Goal: Navigation & Orientation: Find specific page/section

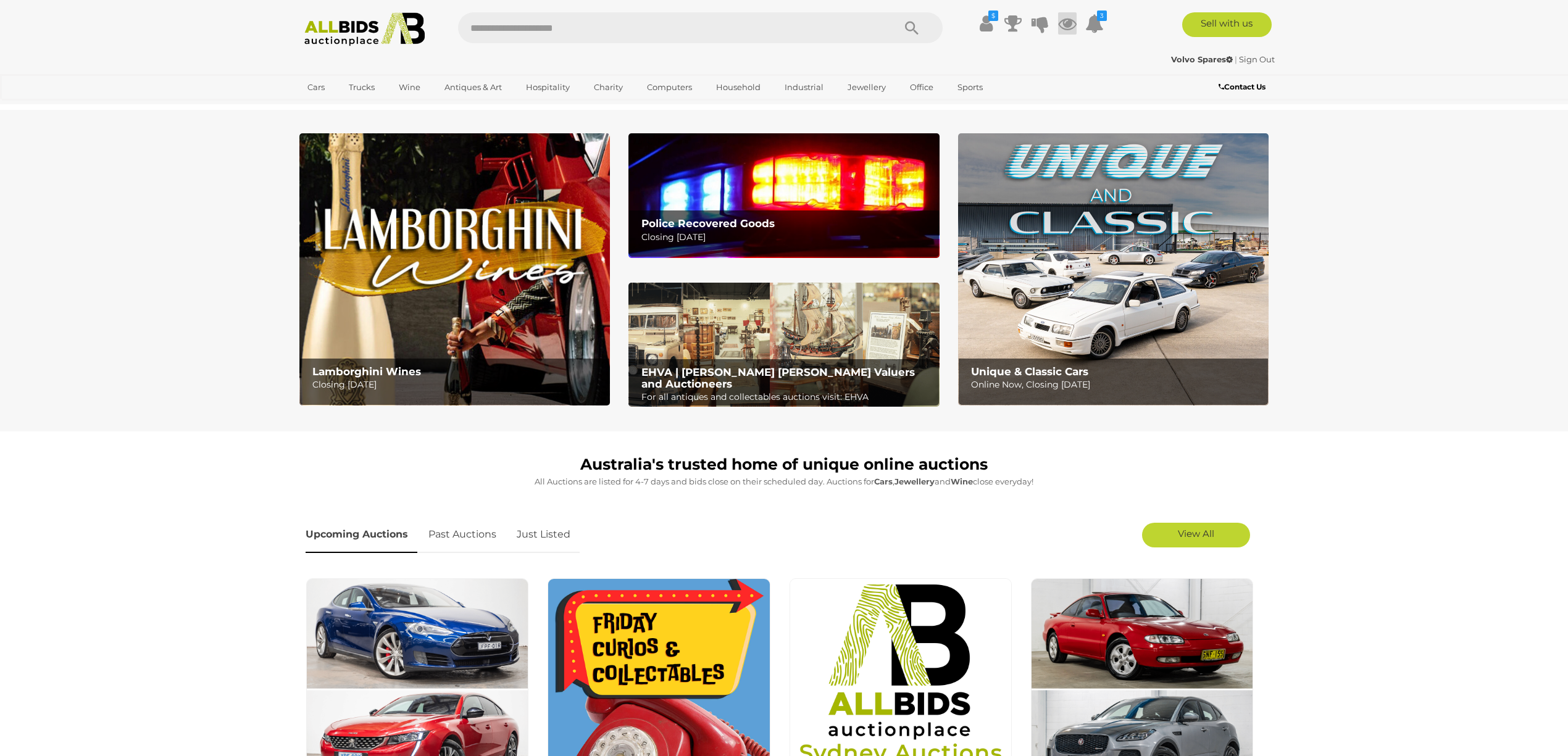
click at [1065, 21] on icon at bounding box center [1067, 23] width 19 height 22
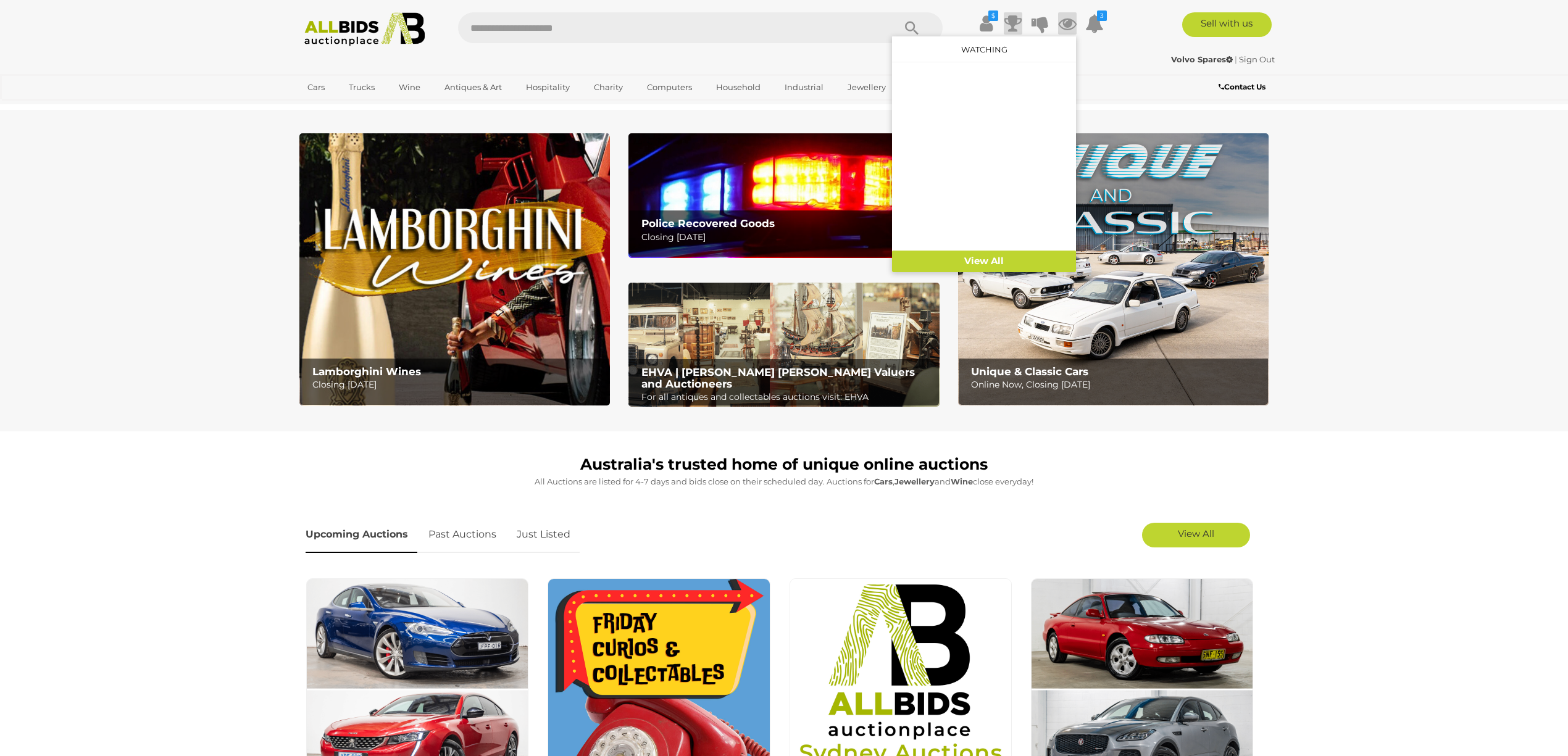
click at [1011, 21] on icon at bounding box center [1013, 23] width 17 height 22
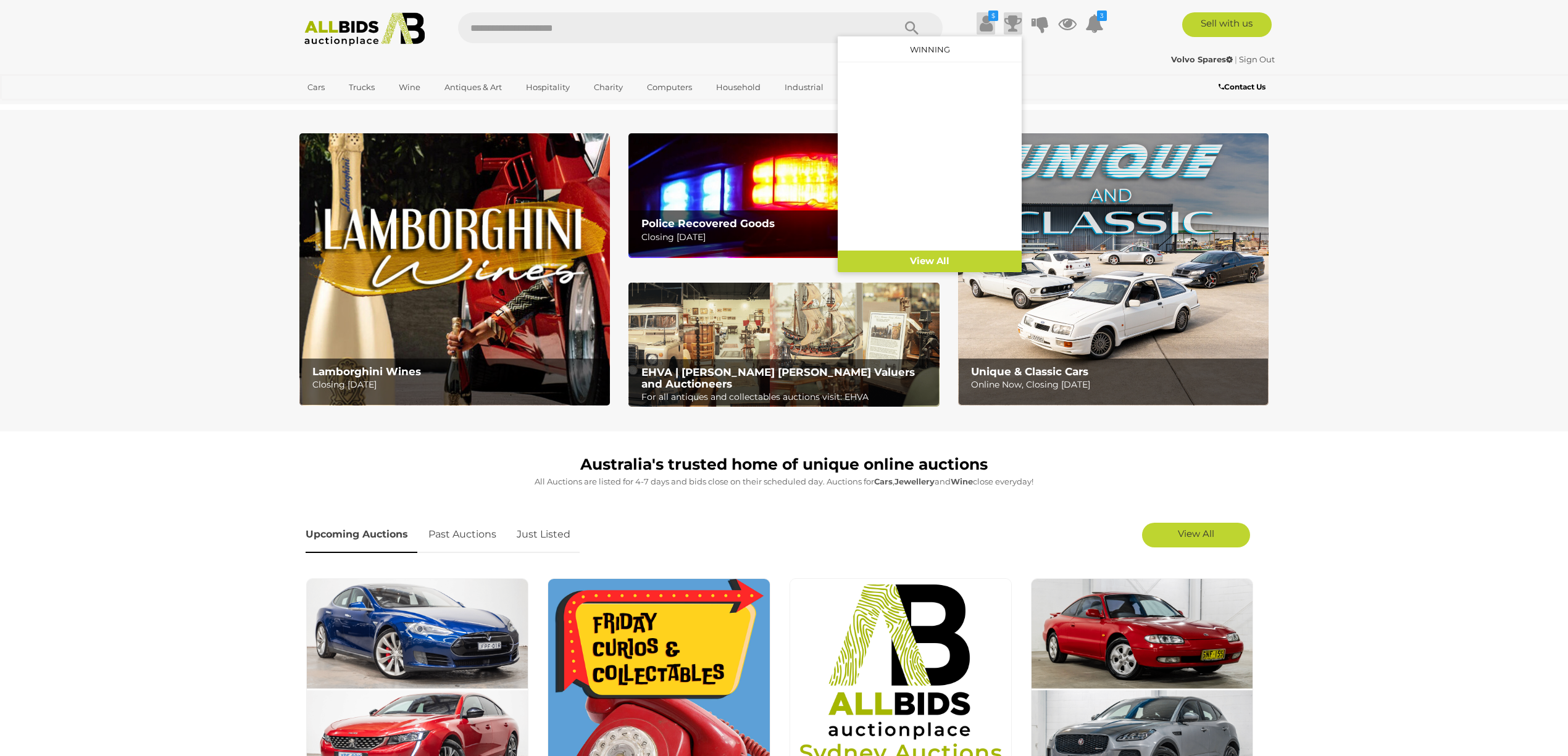
click at [984, 21] on icon at bounding box center [986, 23] width 13 height 22
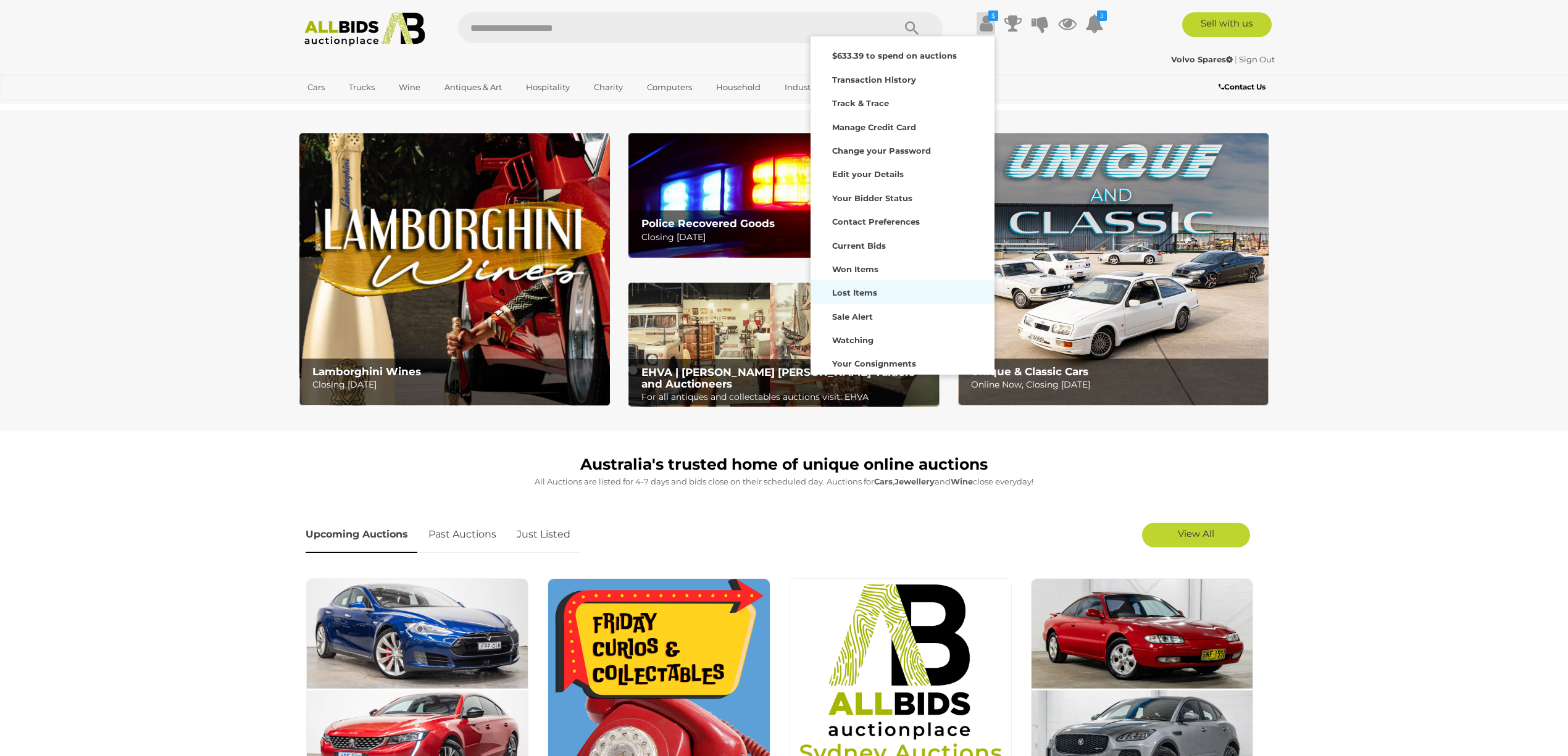
click at [853, 290] on strong "Lost Items" at bounding box center [854, 292] width 45 height 10
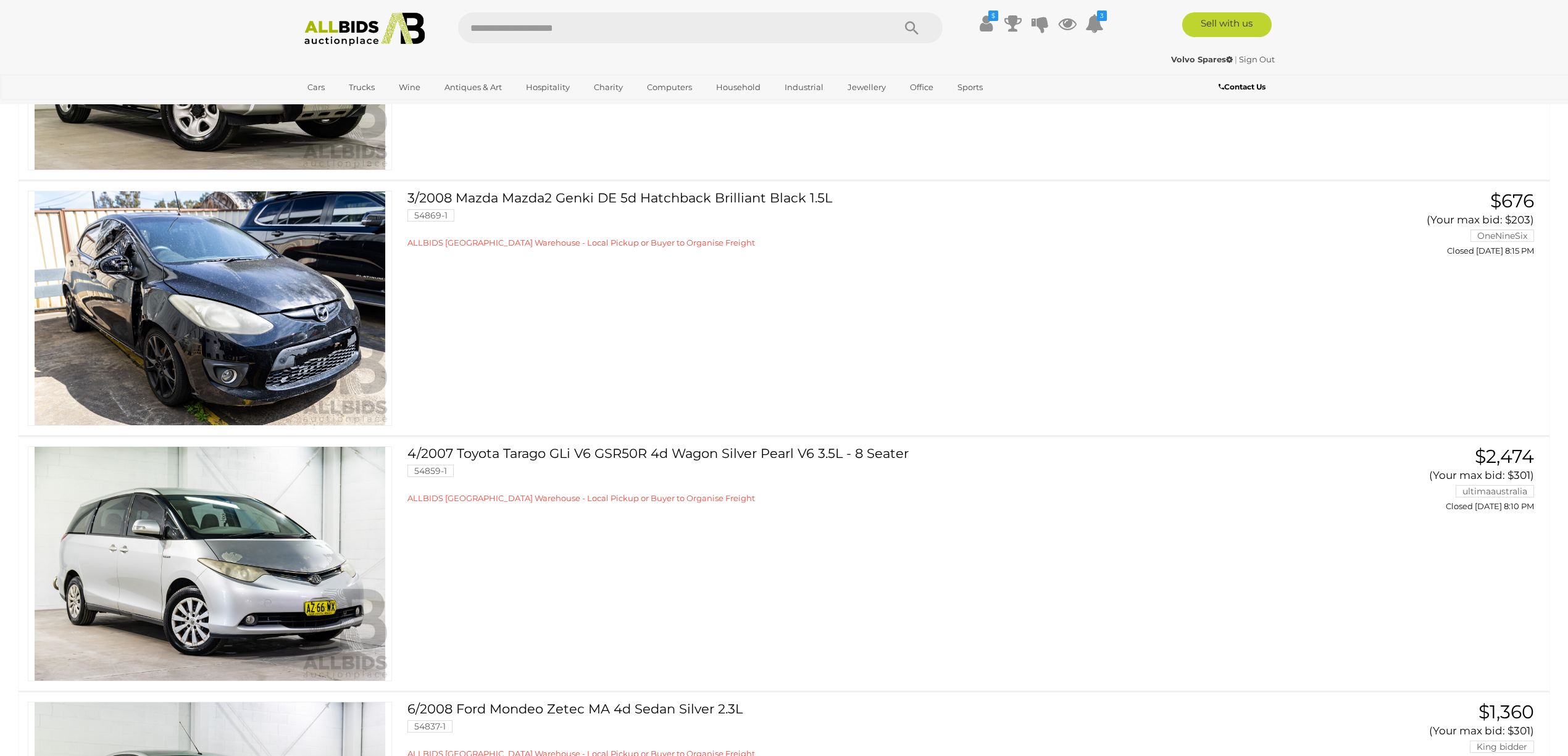
scroll to position [1235, 0]
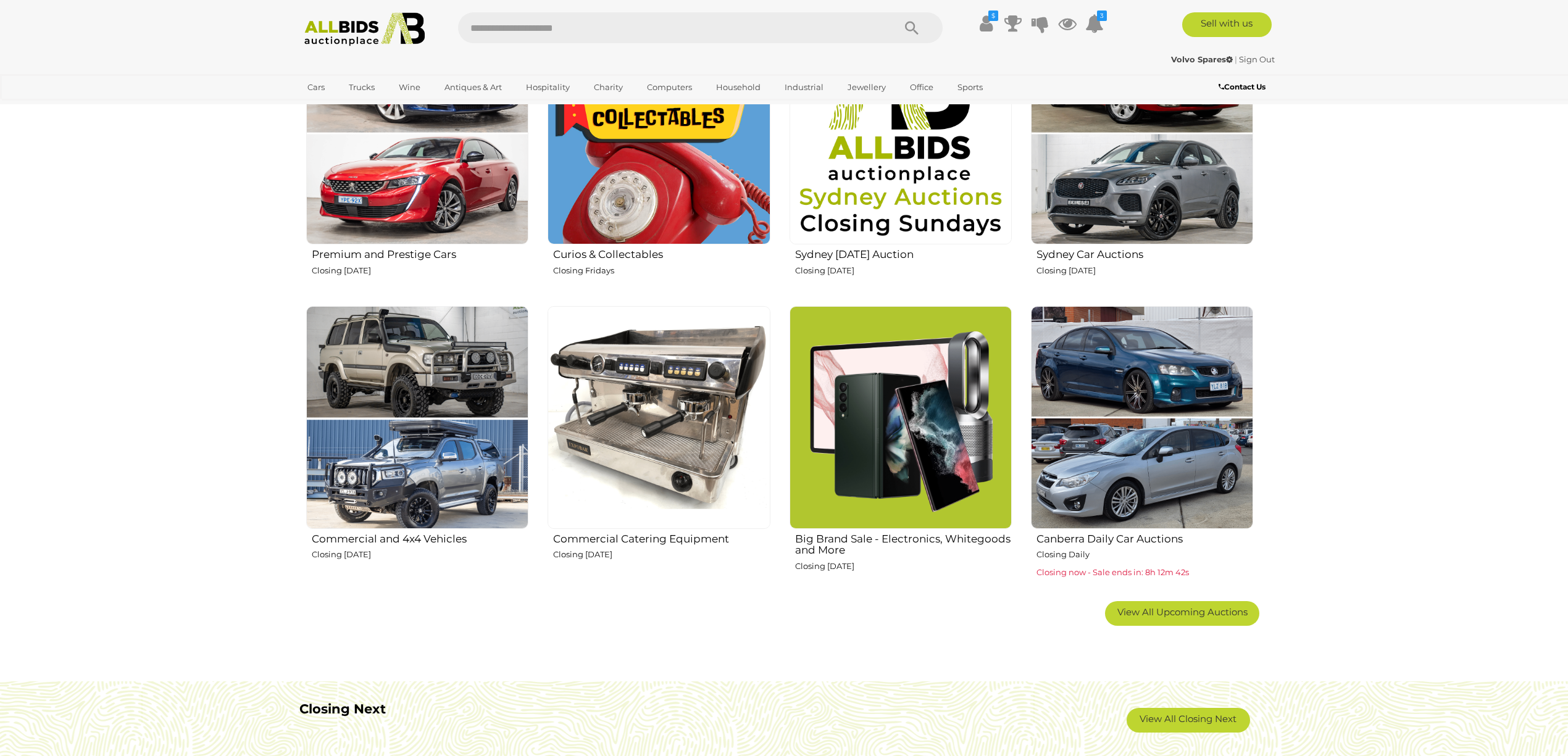
scroll to position [576, 0]
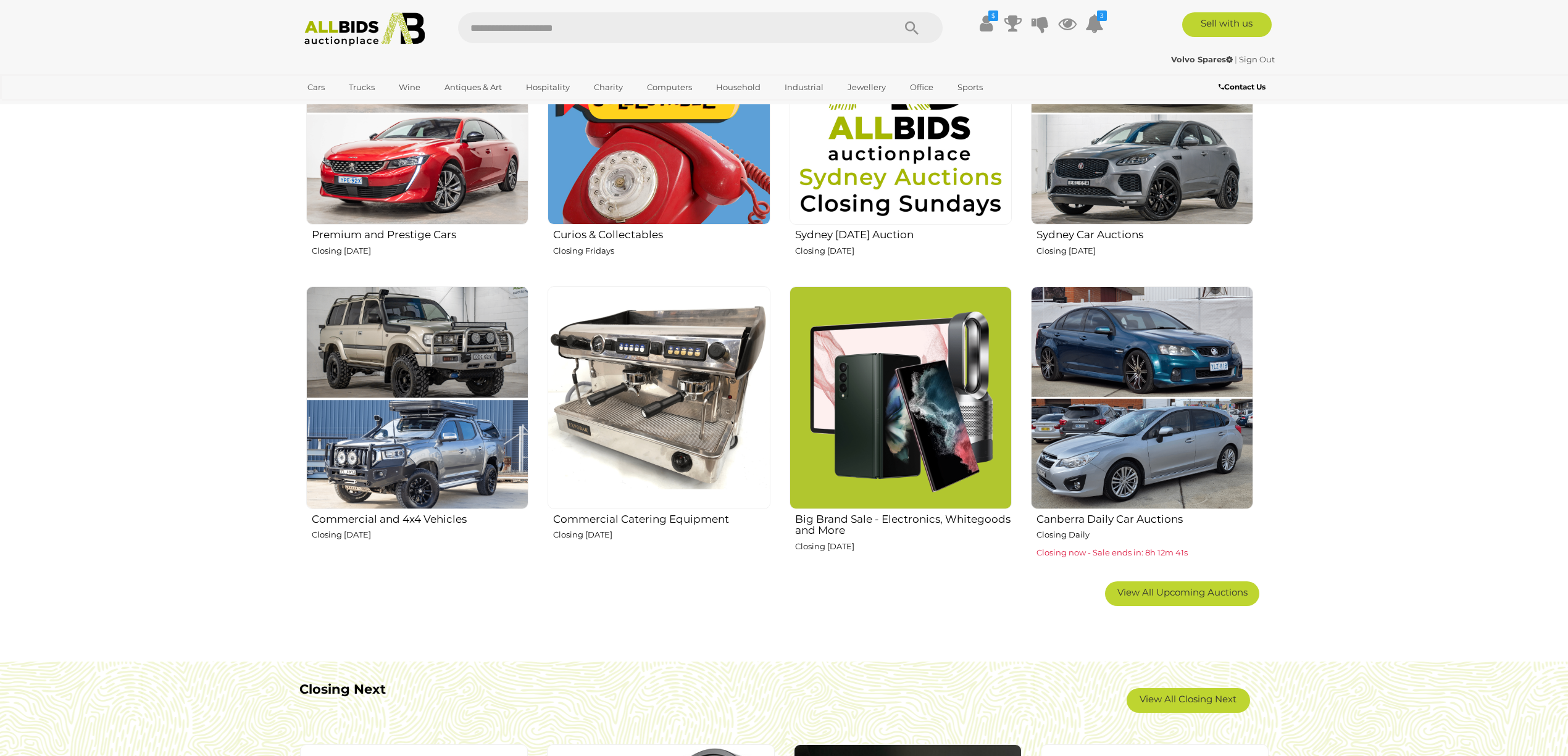
click at [679, 384] on img at bounding box center [659, 397] width 222 height 222
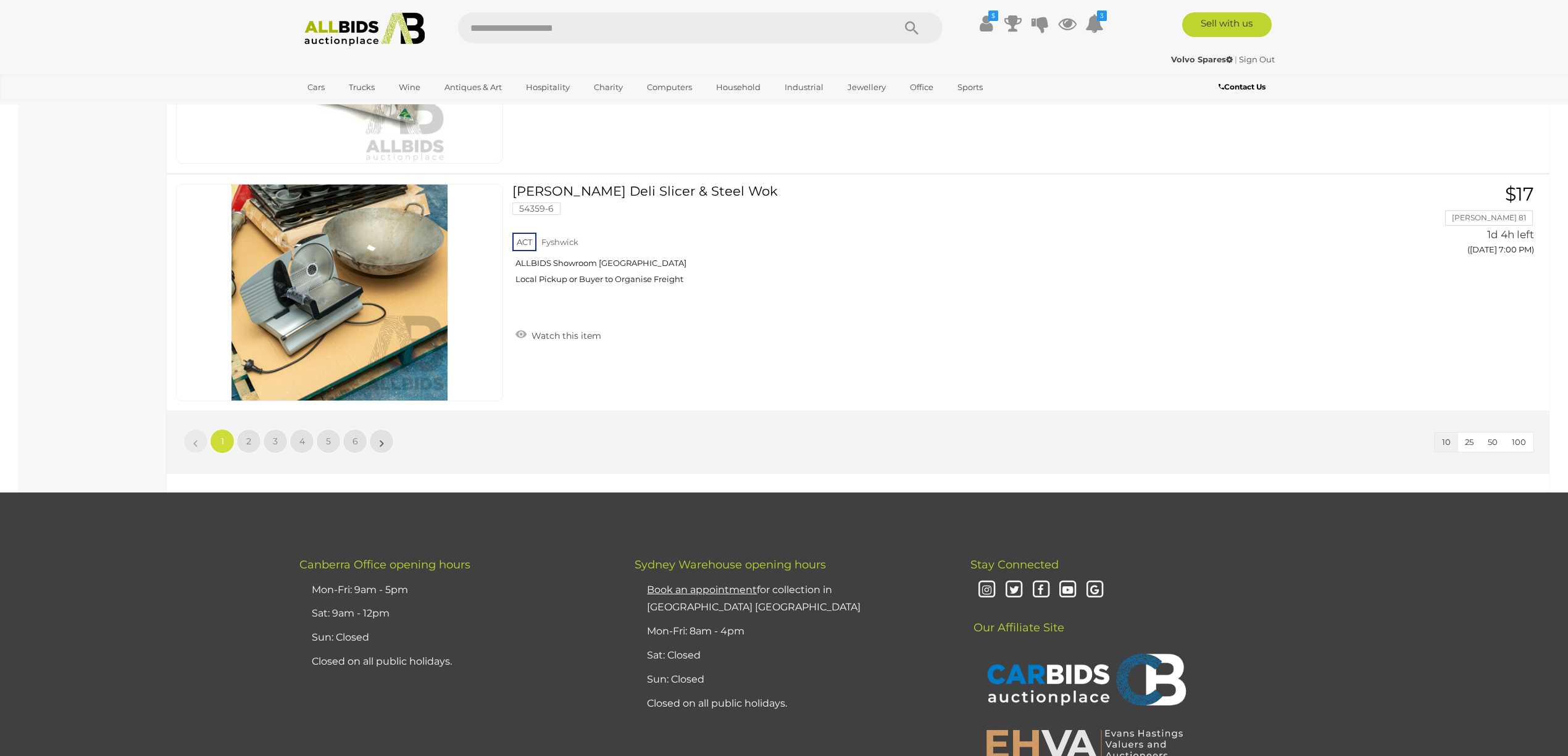
scroll to position [2222, 0]
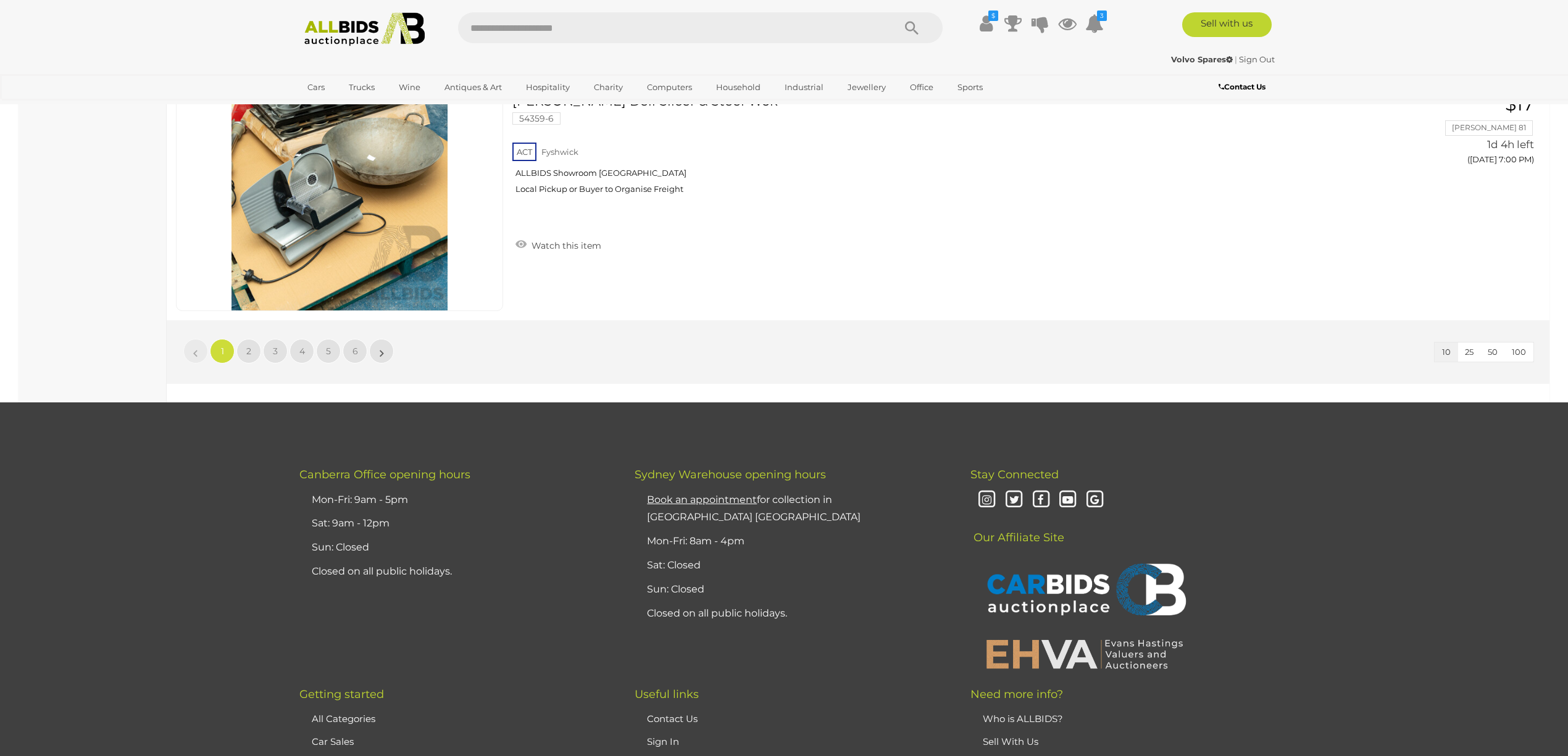
click at [1519, 352] on span "100" at bounding box center [1518, 352] width 14 height 10
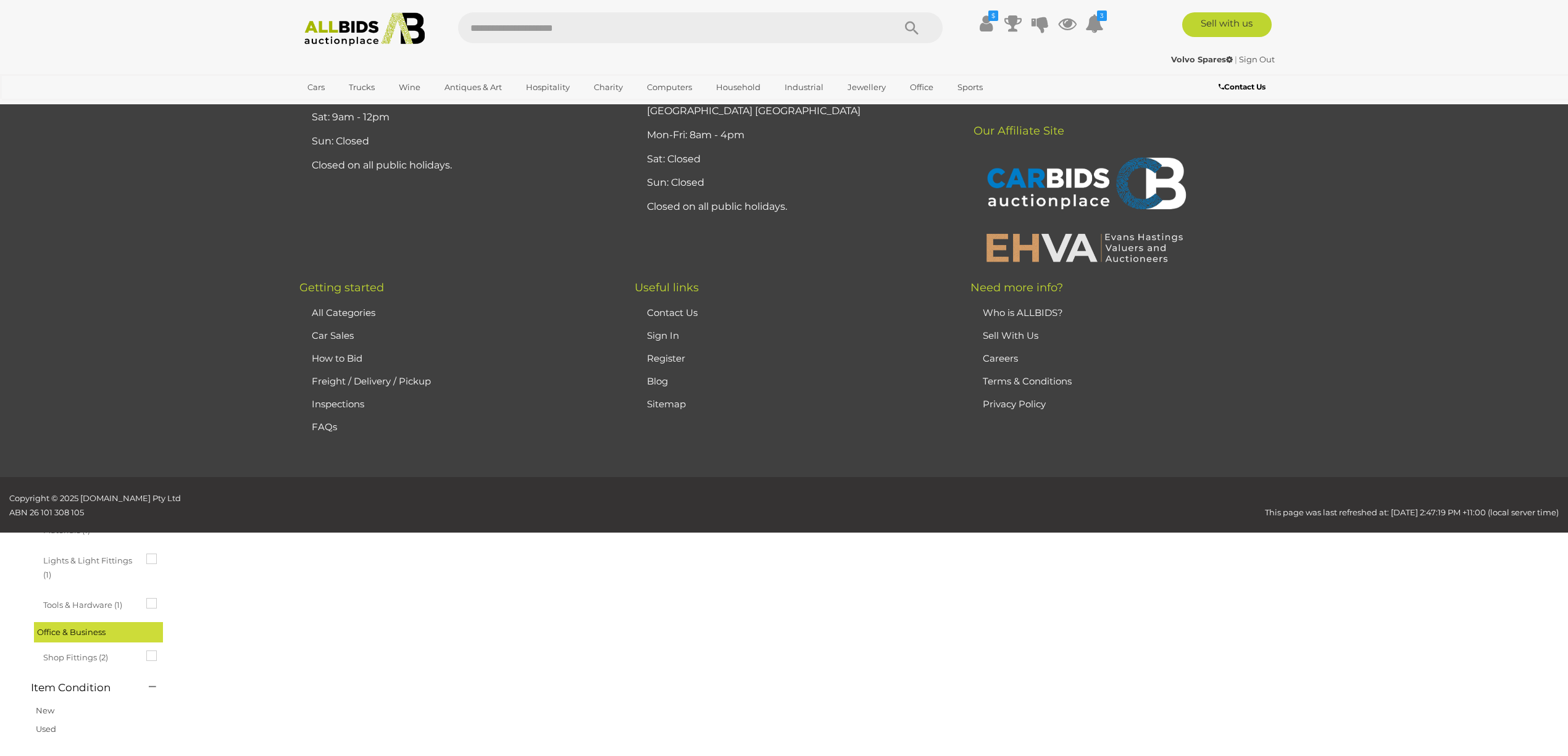
scroll to position [43, 0]
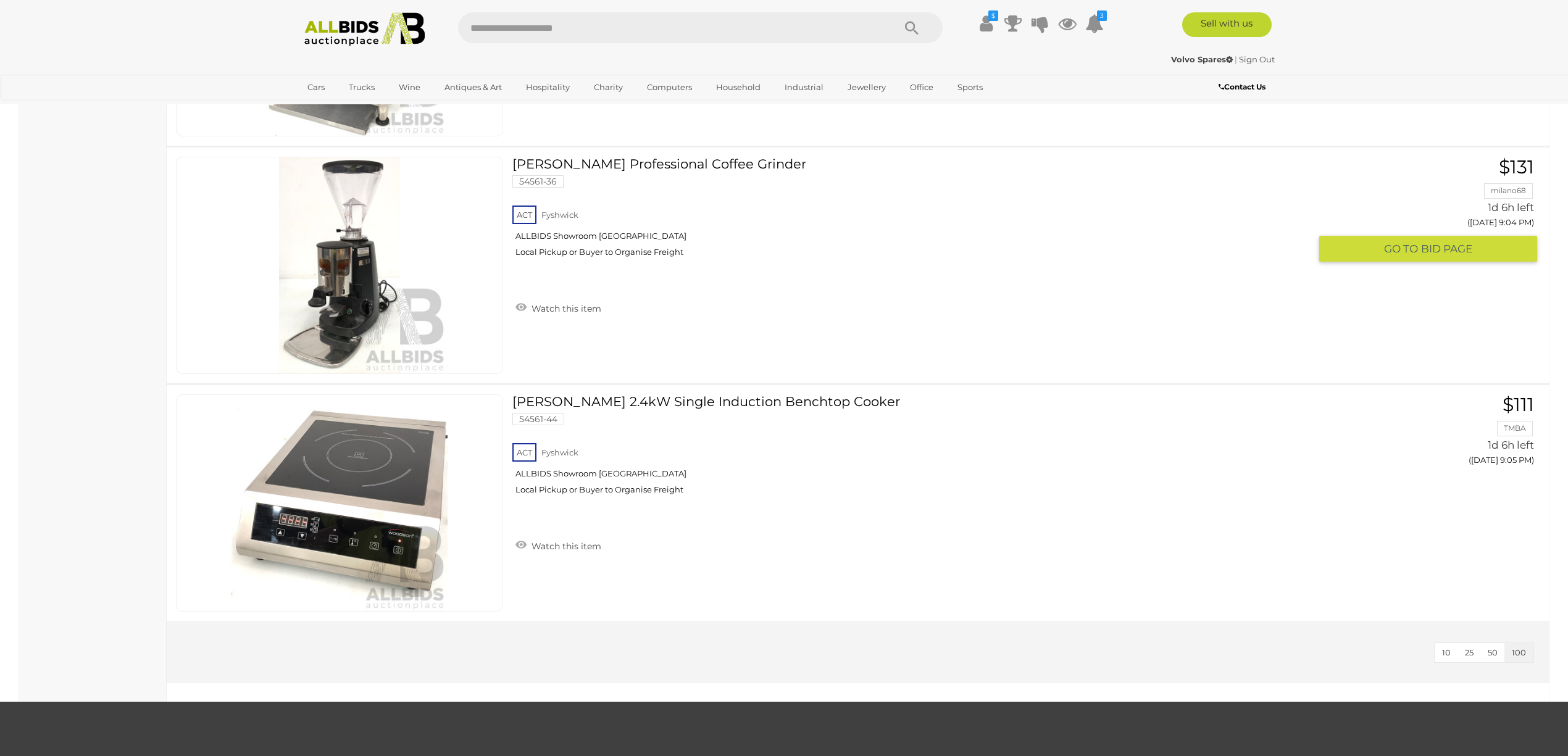
scroll to position [13375, 0]
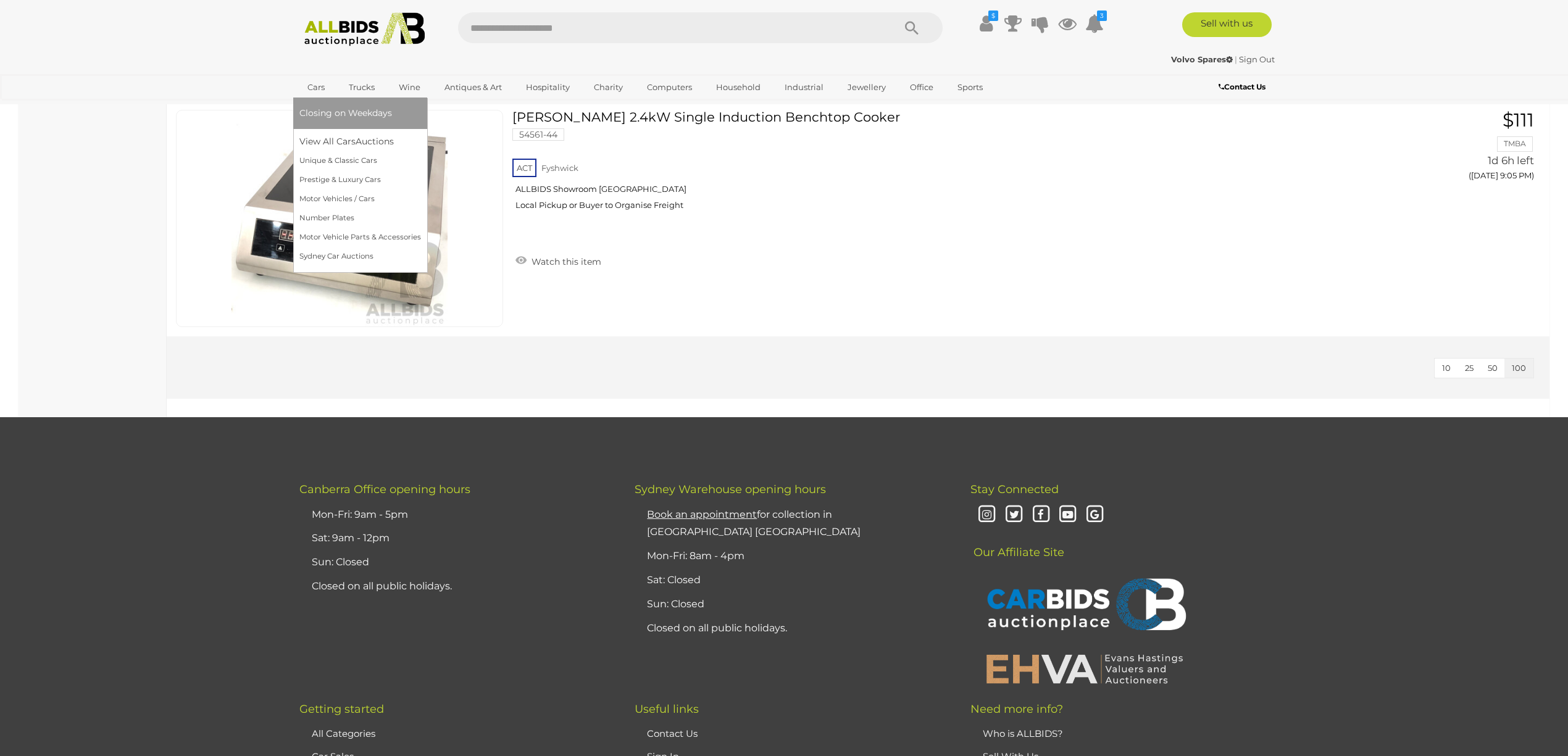
click at [312, 85] on link "Cars" at bounding box center [316, 88] width 33 height 21
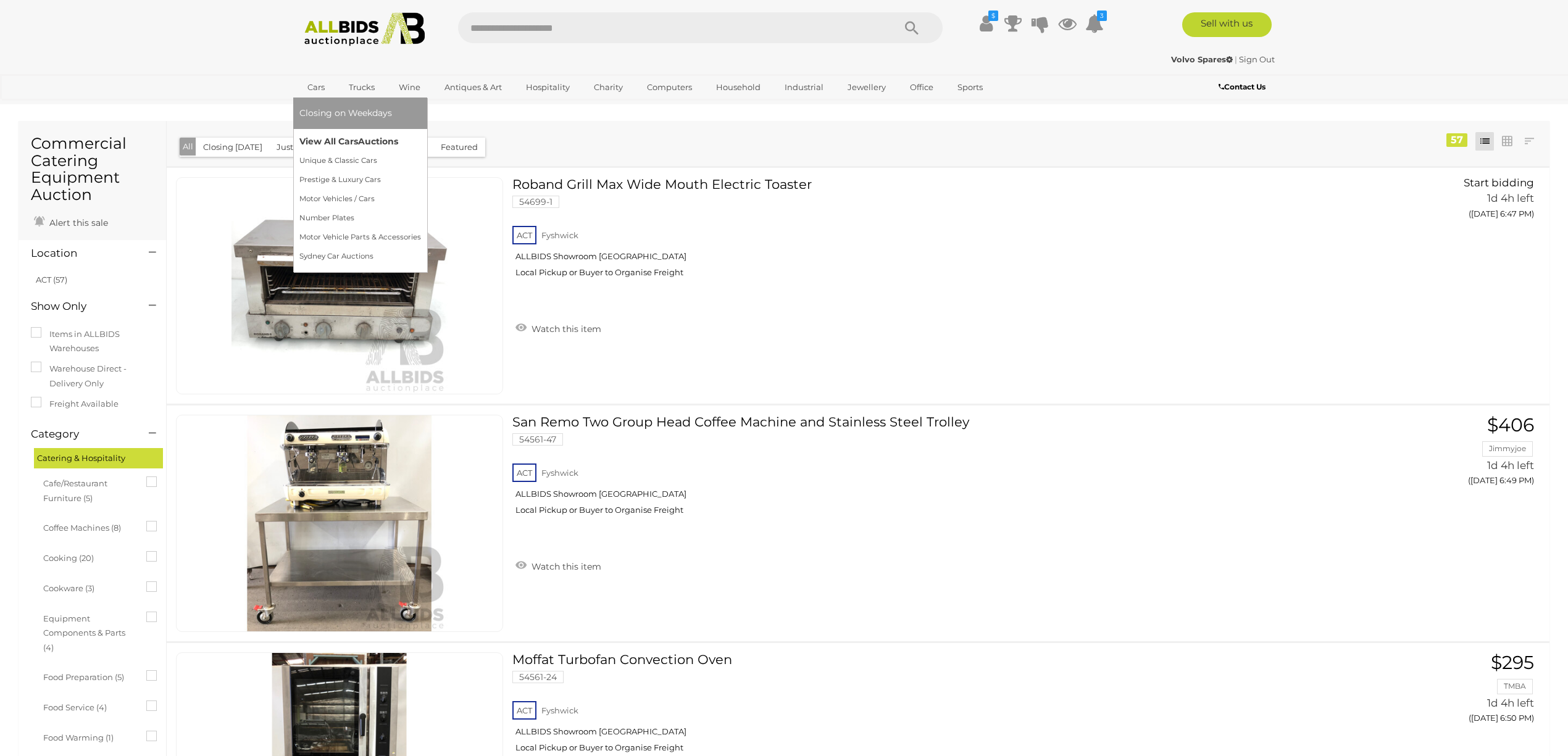
click at [331, 138] on link "View All Cars Auctions" at bounding box center [360, 141] width 121 height 19
